Goal: Browse casually: Explore the website without a specific task or goal

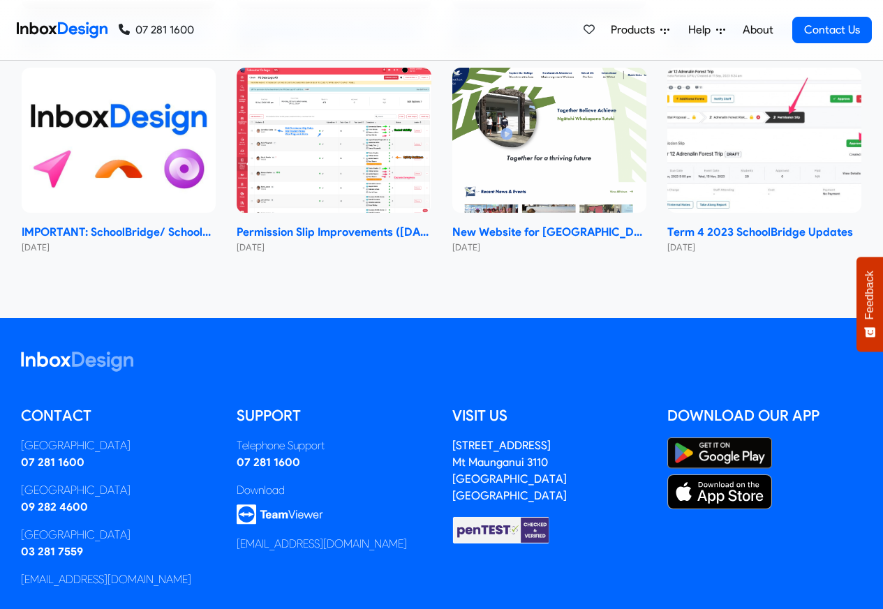
checkbox input "true"
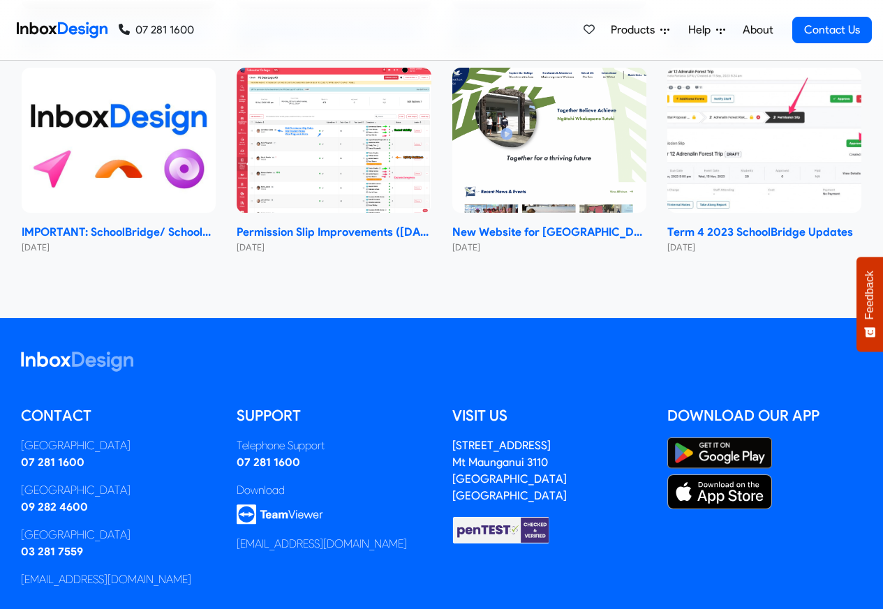
checkbox input "true"
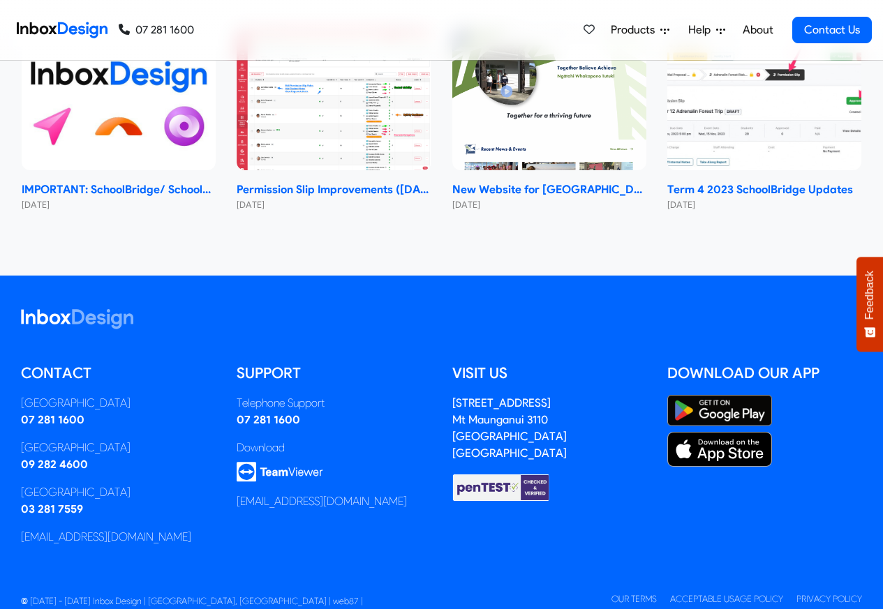
checkbox input "true"
